Goal: Navigation & Orientation: Find specific page/section

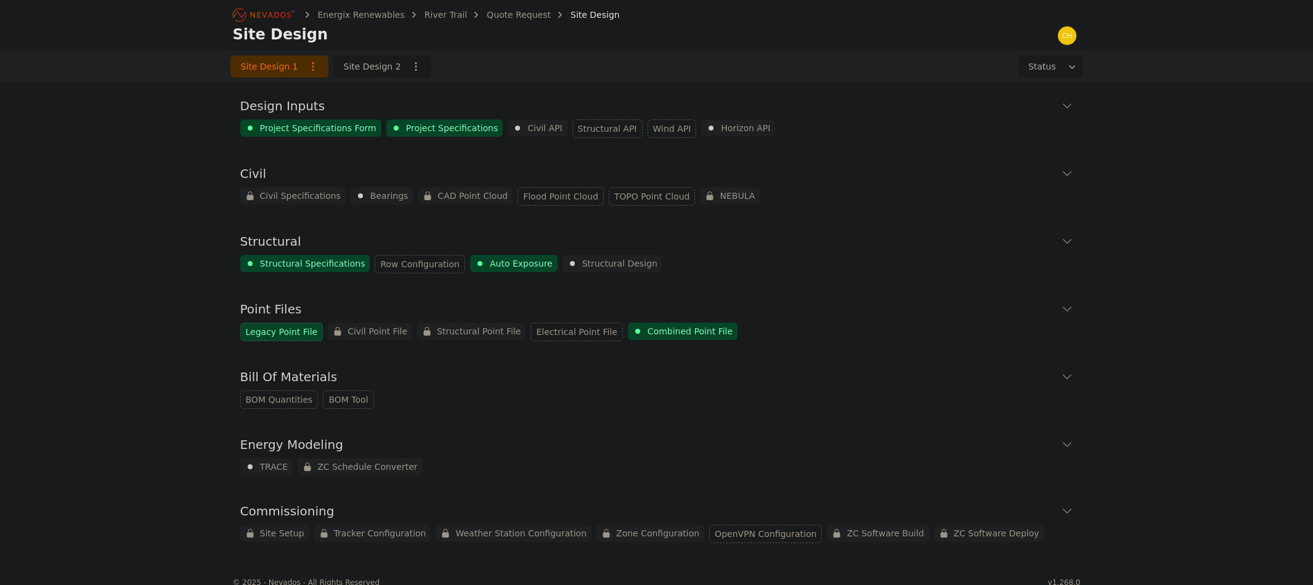
scroll to position [15, 0]
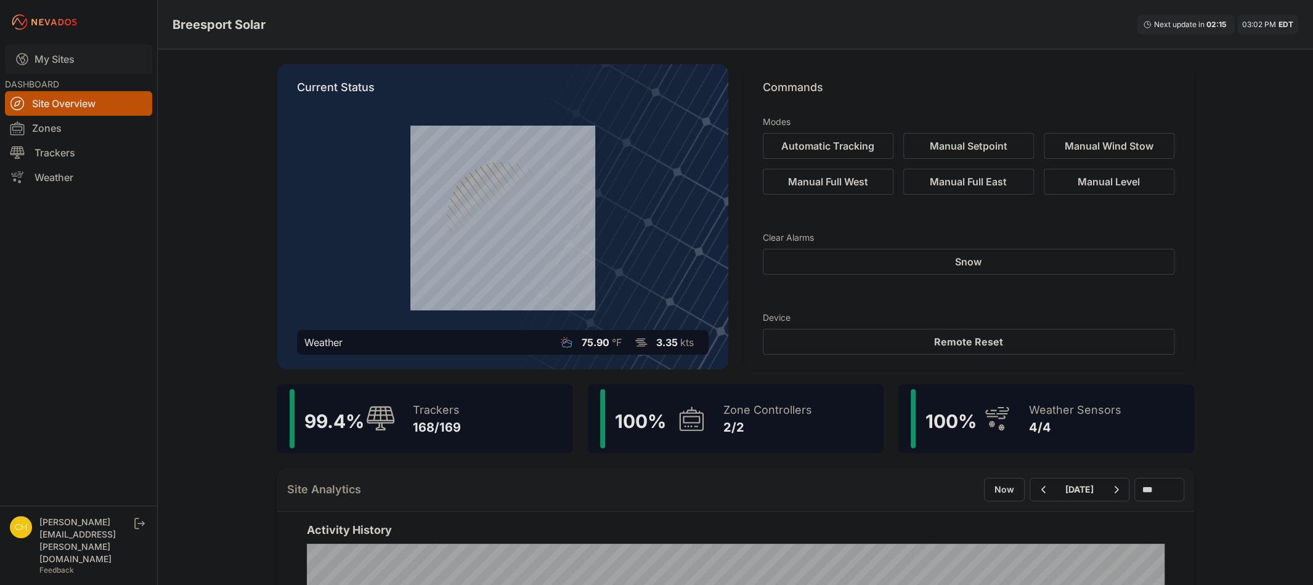
click at [97, 64] on link "My Sites" at bounding box center [78, 59] width 147 height 30
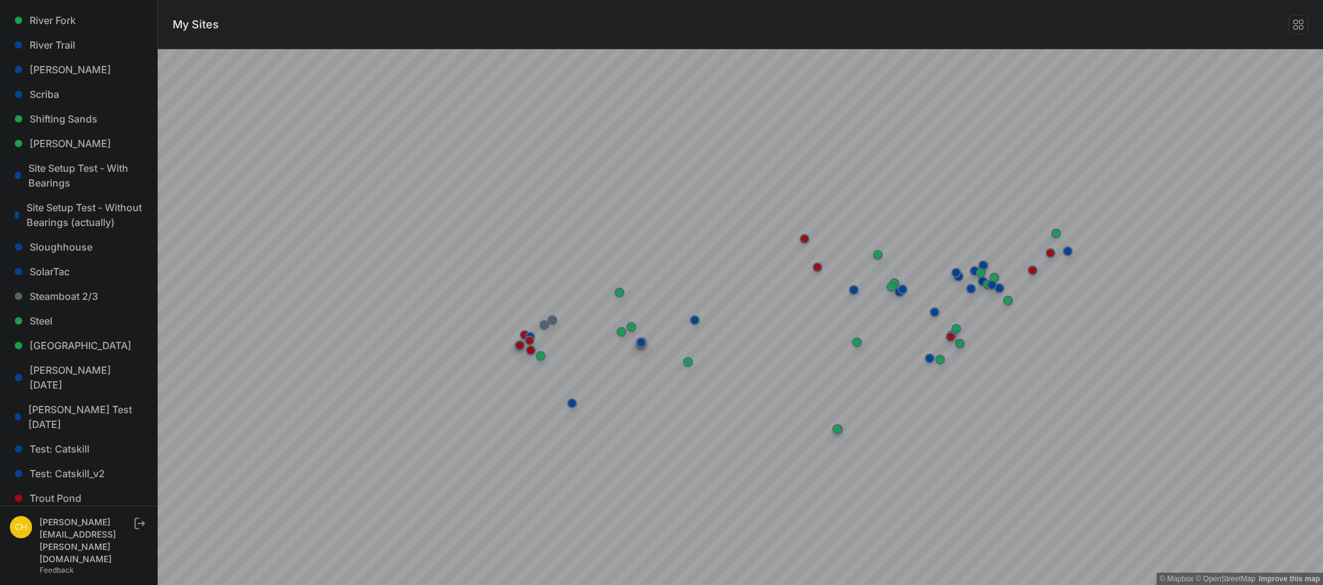
scroll to position [1143, 0]
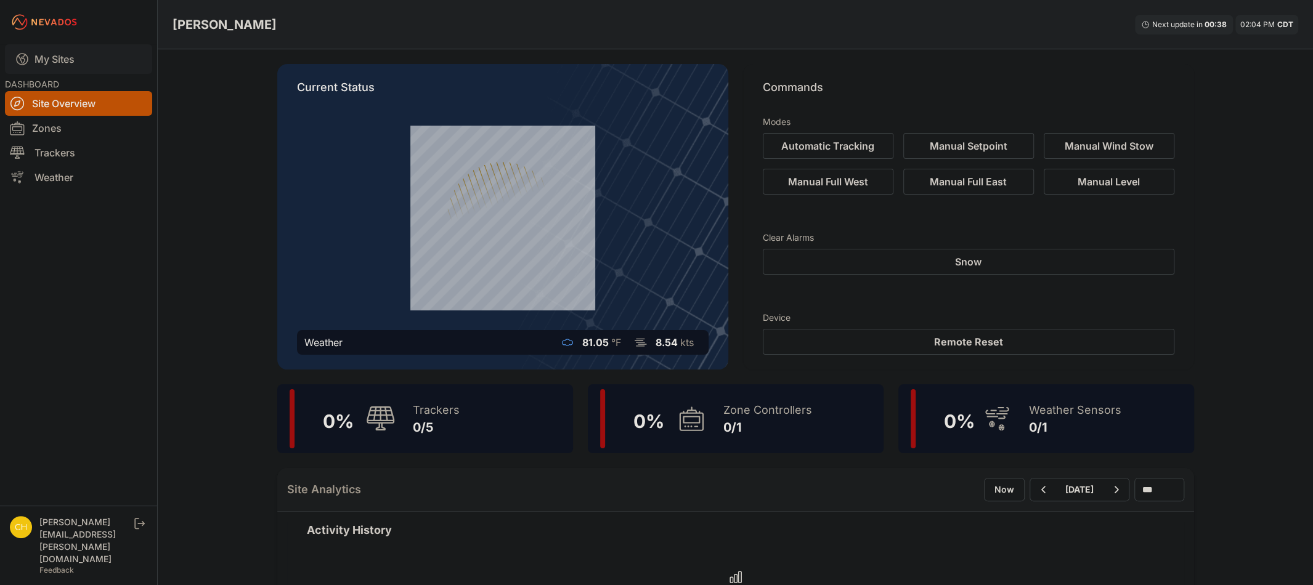
click at [53, 69] on link "My Sites" at bounding box center [78, 59] width 147 height 30
